Goal: Information Seeking & Learning: Compare options

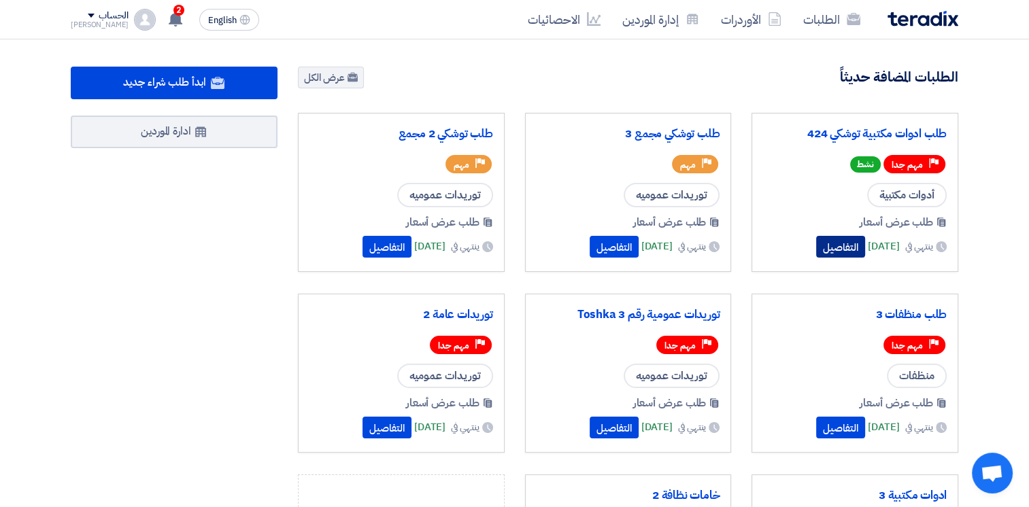
click at [819, 251] on button "التفاصيل" at bounding box center [840, 247] width 49 height 22
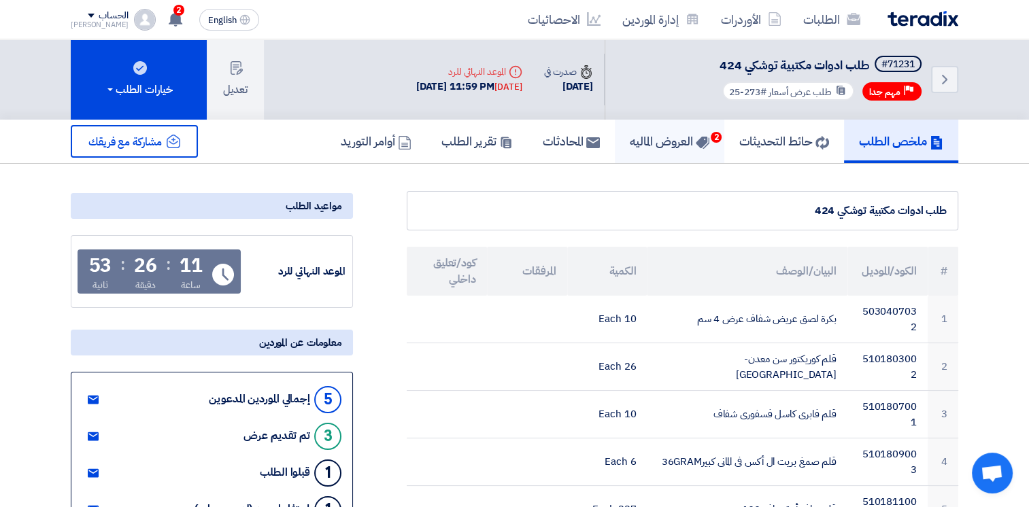
click at [650, 133] on h5 "العروض الماليه 2" at bounding box center [670, 141] width 80 height 16
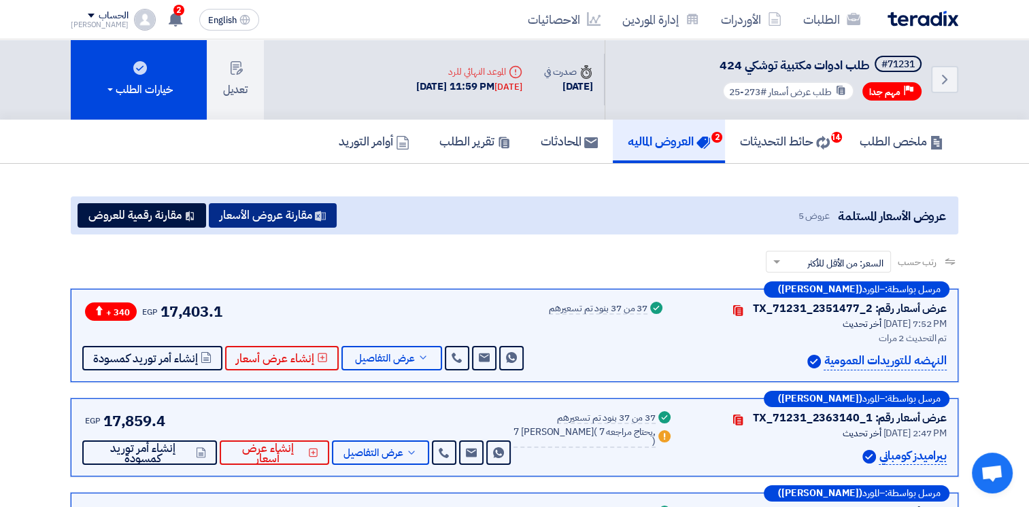
click at [309, 225] on button "مقارنة عروض الأسعار" at bounding box center [273, 215] width 128 height 24
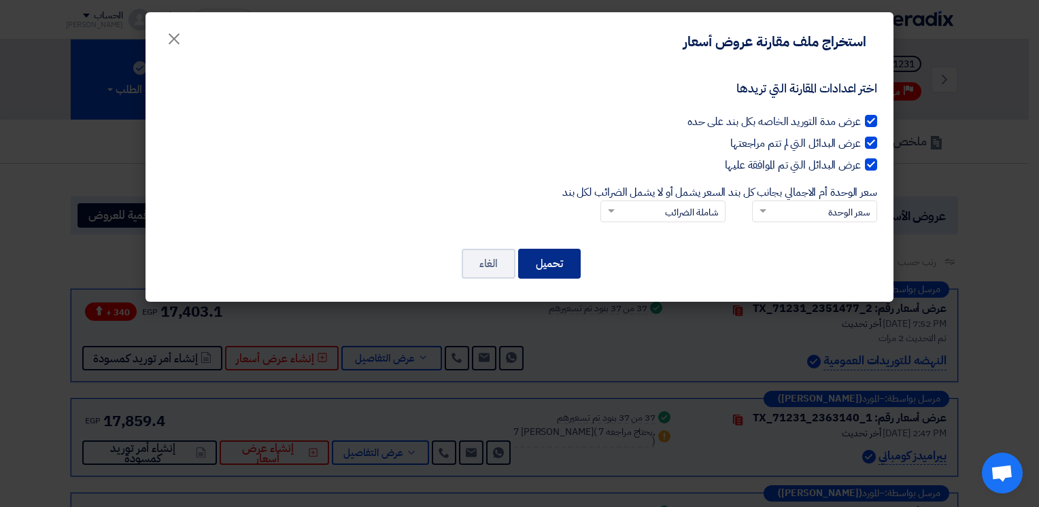
click at [570, 256] on button "تحميل" at bounding box center [549, 264] width 63 height 30
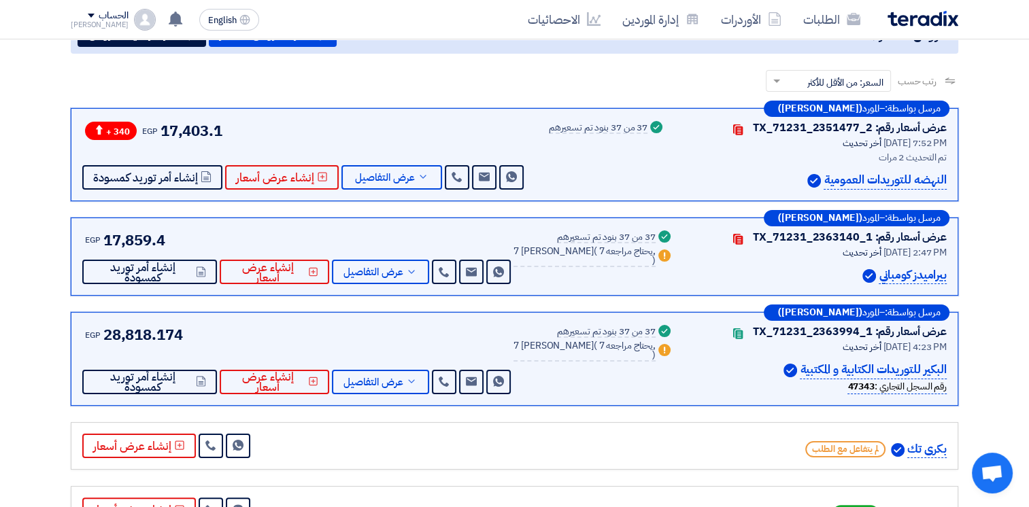
scroll to position [204, 0]
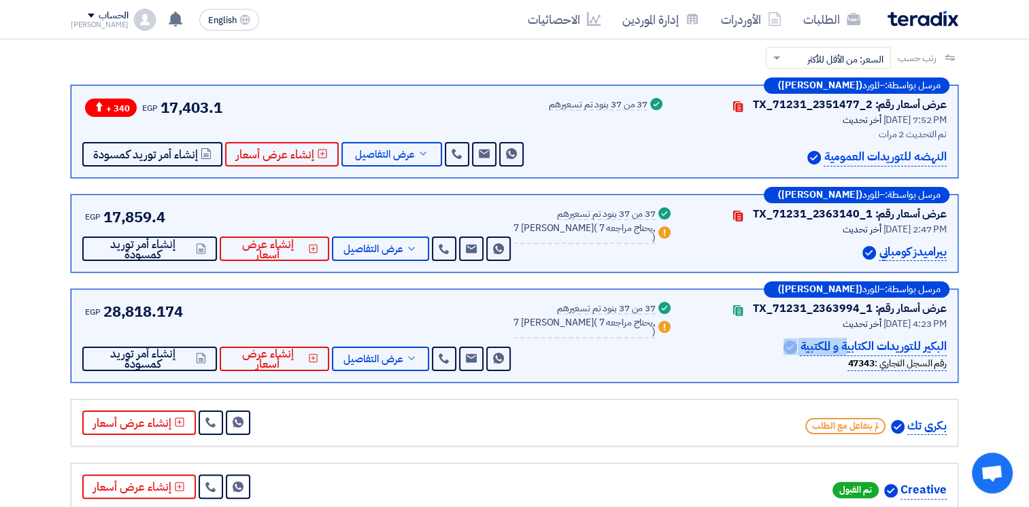
drag, startPoint x: 942, startPoint y: 346, endPoint x: 707, endPoint y: 346, distance: 234.7
click at [719, 347] on div "البكير للتوريدات الكتابية و المكتبية" at bounding box center [818, 347] width 257 height 18
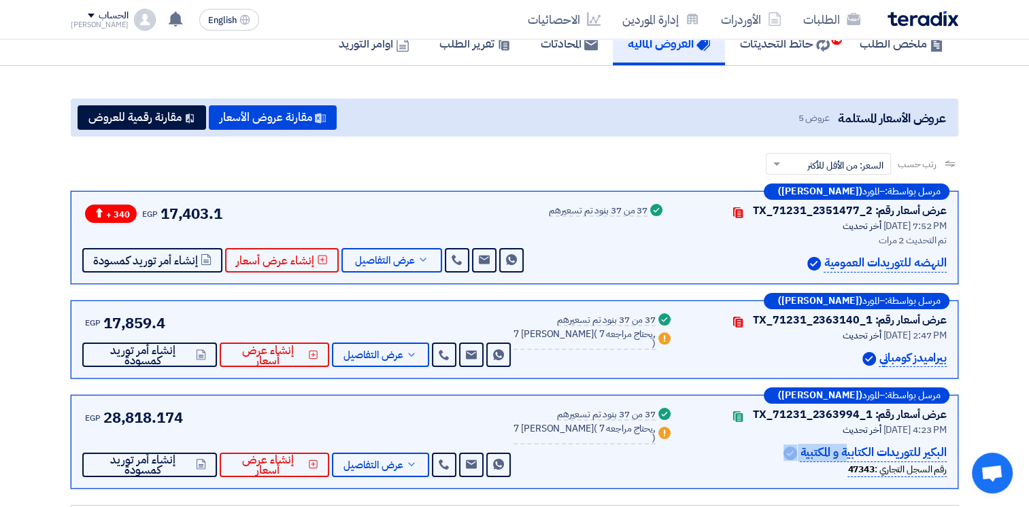
scroll to position [0, 0]
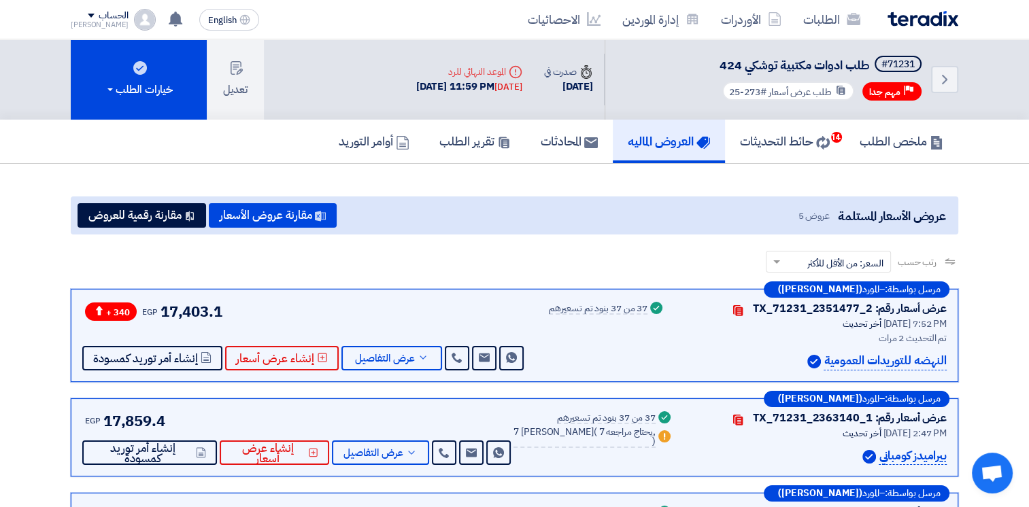
drag, startPoint x: 162, startPoint y: 312, endPoint x: 302, endPoint y: 307, distance: 140.2
click at [296, 310] on div "+ 340 EGP 17,403.1 Send Message Send Message" at bounding box center [304, 336] width 444 height 70
drag, startPoint x: 302, startPoint y: 307, endPoint x: 322, endPoint y: 304, distance: 20.0
click at [318, 306] on div "+ 340 EGP 17,403.1 Send Message Send Message" at bounding box center [304, 336] width 444 height 70
click at [495, 303] on div "+ 340 EGP 17,403.1 Send Message Send Message" at bounding box center [304, 336] width 444 height 70
